Goal: Information Seeking & Learning: Check status

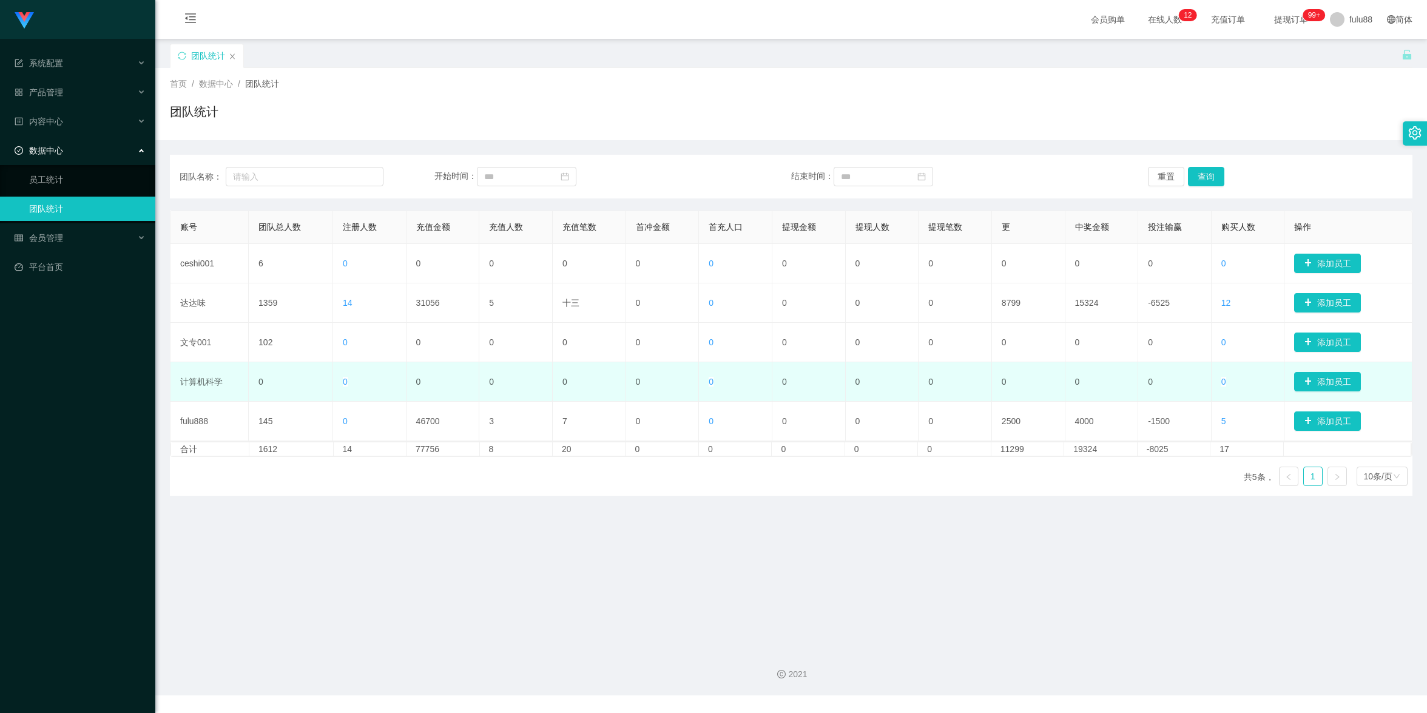
drag, startPoint x: 445, startPoint y: 522, endPoint x: 453, endPoint y: 382, distance: 140.9
click at [445, 514] on main "关闭门户 关闭右侧 关闭其他 刷新页面 团队统计 首页 / 数据中心 / 团队统计 / 团队统计 团队名称： 开始时间： 结束时间： 重置 查询 账号 团队总…" at bounding box center [791, 339] width 1272 height 600
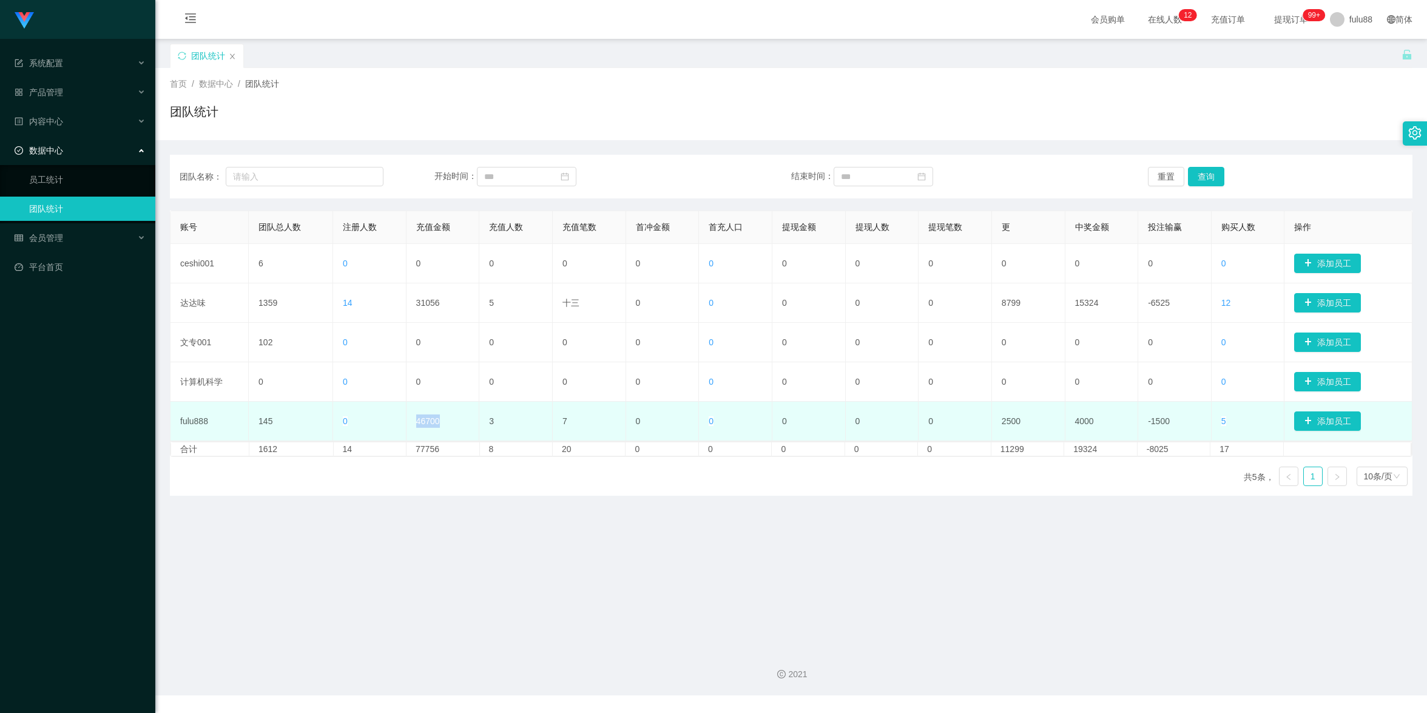
drag, startPoint x: 444, startPoint y: 422, endPoint x: 398, endPoint y: 416, distance: 46.6
click at [398, 415] on tr "fulu888 145 0 46700 3 7 0 0 0 0 0 2500 4000 -1500 5 添加员工" at bounding box center [791, 421] width 1242 height 39
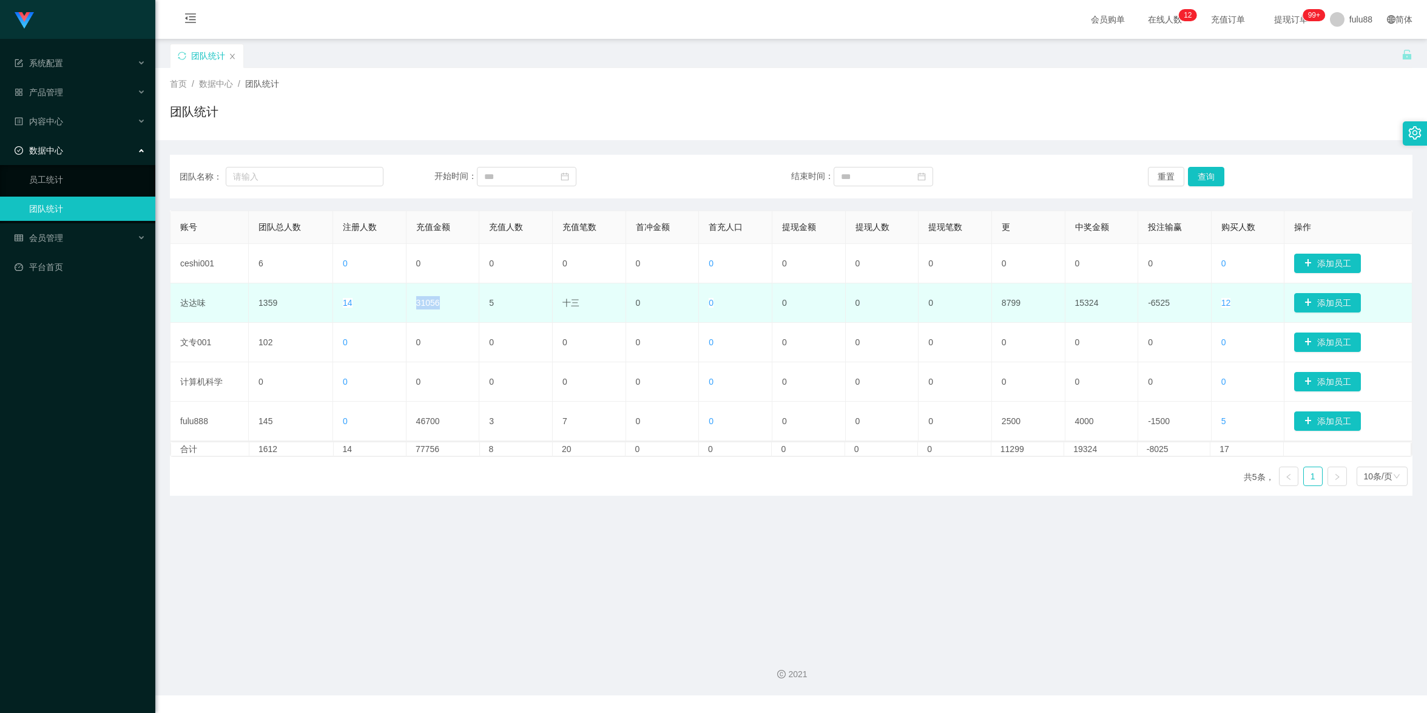
drag, startPoint x: 454, startPoint y: 303, endPoint x: 405, endPoint y: 290, distance: 50.9
click at [406, 291] on td "31056" at bounding box center [442, 302] width 73 height 39
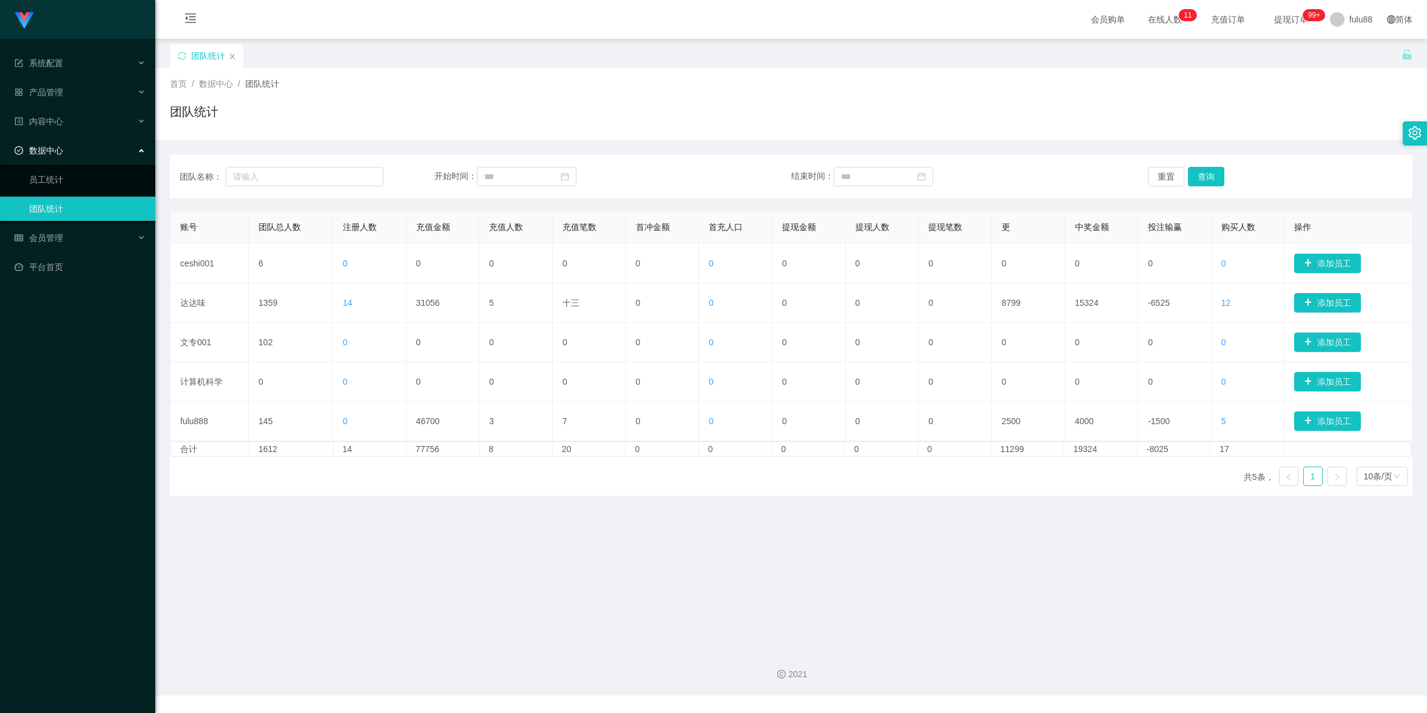
click at [500, 513] on main "关闭门户 关闭右侧 关闭其他 刷新页面 团队统计 首页 / 数据中心 / 团队统计 / 团队统计 团队名称： 开始时间： 结束时间： 重置 查询 账号 团队总…" at bounding box center [791, 339] width 1272 height 600
